Goal: Information Seeking & Learning: Learn about a topic

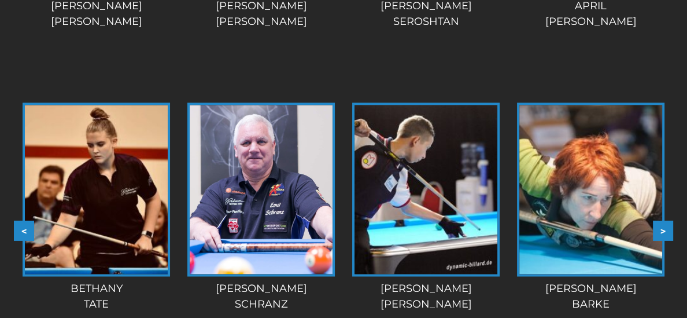
scroll to position [1487, 0]
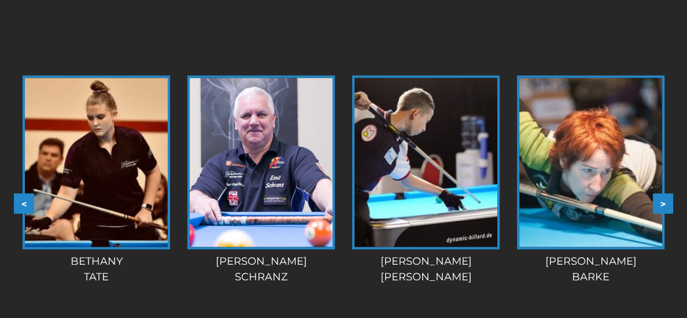
click at [650, 210] on img at bounding box center [591, 162] width 143 height 169
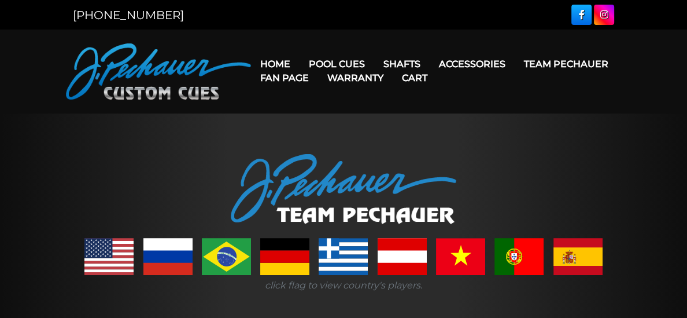
click at [650, 211] on div at bounding box center [343, 189] width 687 height 70
click at [326, 246] on link at bounding box center [343, 256] width 49 height 37
click at [355, 262] on link at bounding box center [343, 256] width 49 height 37
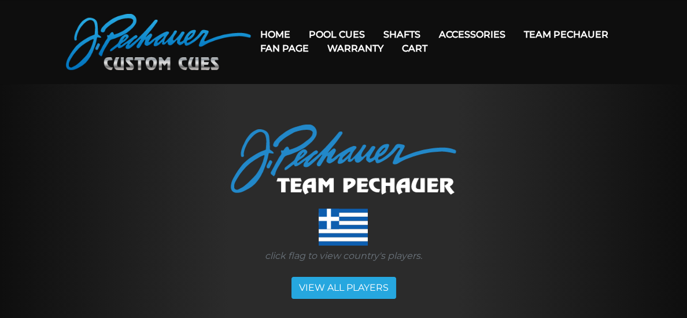
scroll to position [34, 0]
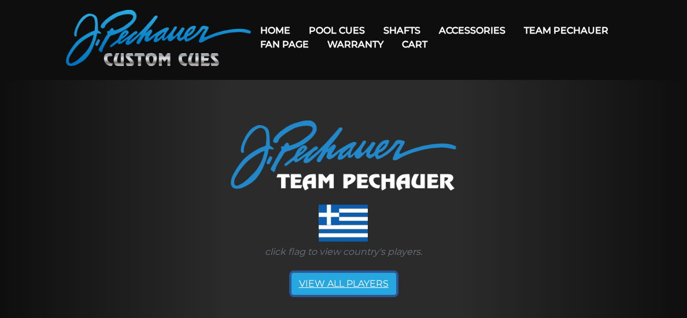
click at [346, 285] on link "VIEW ALL PLAYERS" at bounding box center [344, 283] width 105 height 22
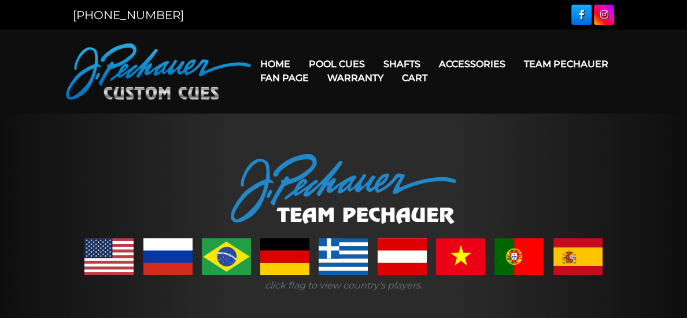
click at [358, 257] on link at bounding box center [343, 256] width 49 height 37
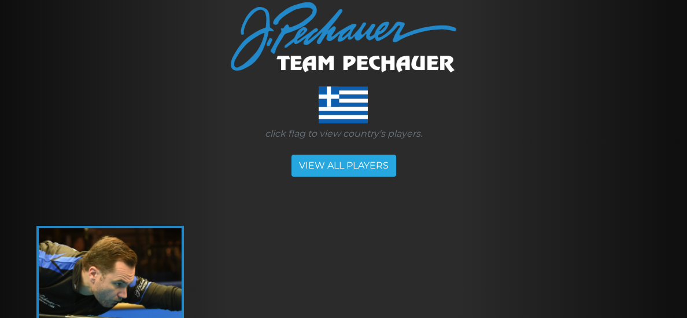
scroll to position [152, 0]
